Goal: Find specific page/section: Find specific page/section

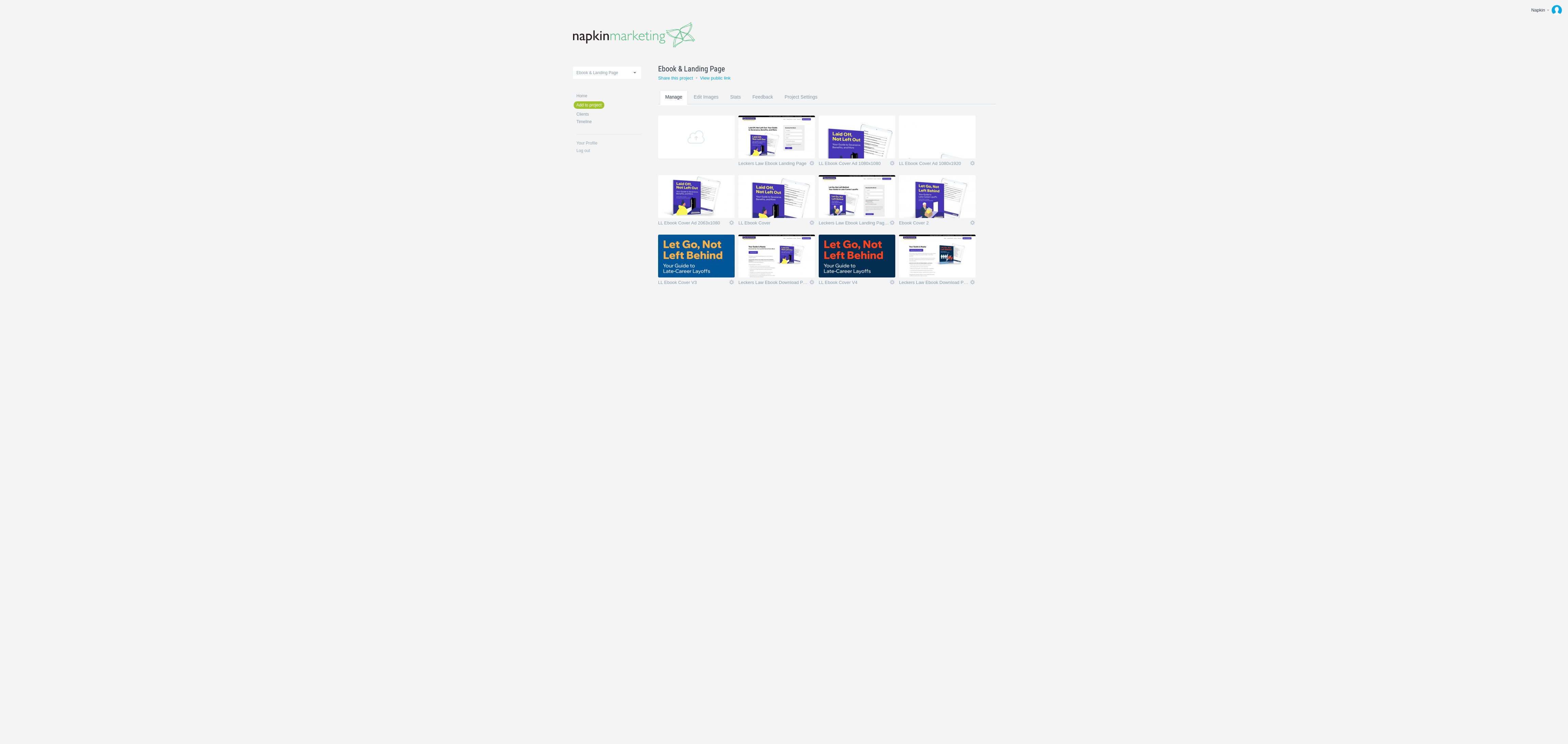
click at [918, 260] on img at bounding box center [937, 256] width 77 height 43
click at [926, 253] on img at bounding box center [937, 256] width 77 height 43
